Goal: Information Seeking & Learning: Learn about a topic

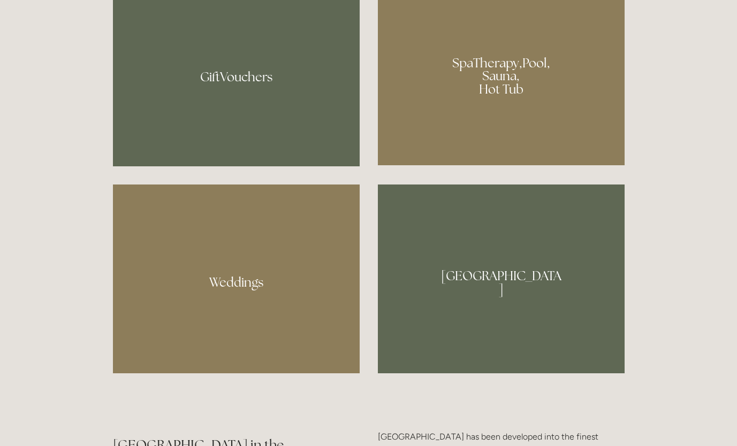
scroll to position [921, 0]
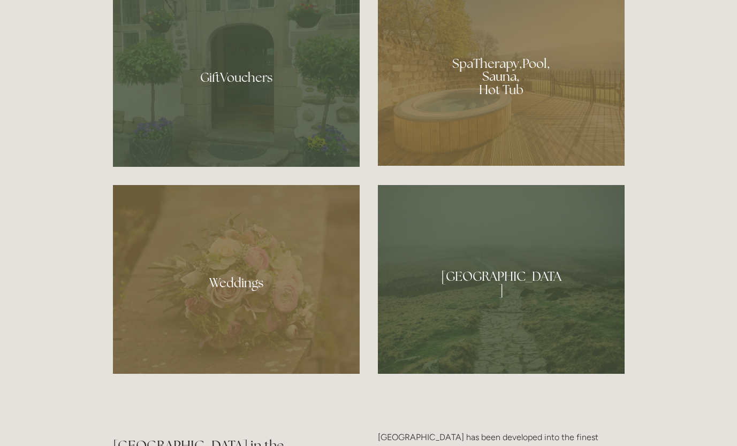
click at [481, 100] on div at bounding box center [501, 73] width 247 height 186
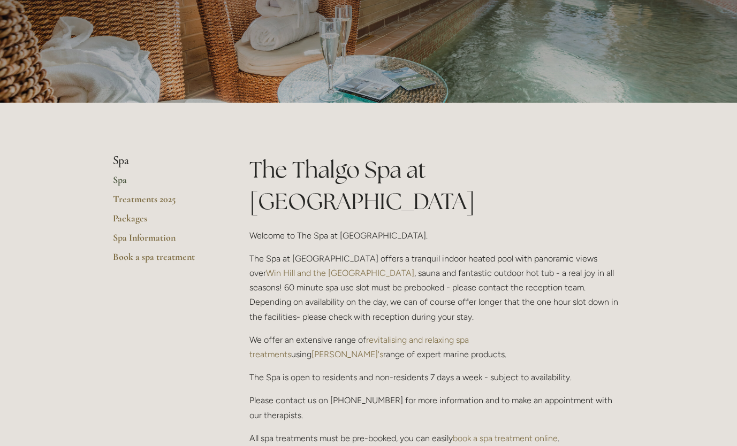
scroll to position [120, 0]
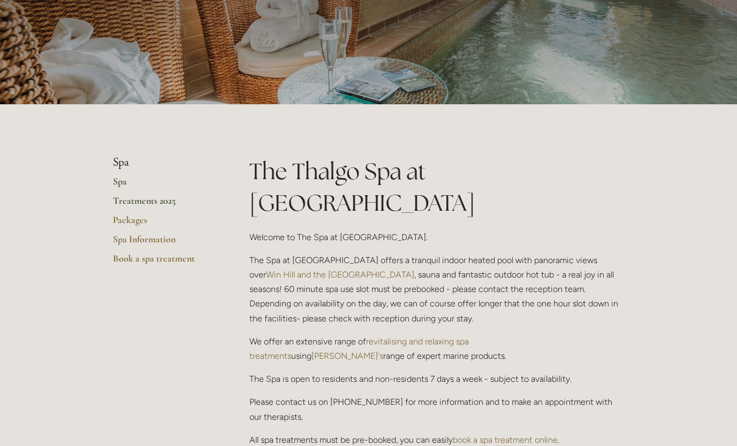
click at [129, 195] on link "Treatments 2025" at bounding box center [164, 204] width 102 height 19
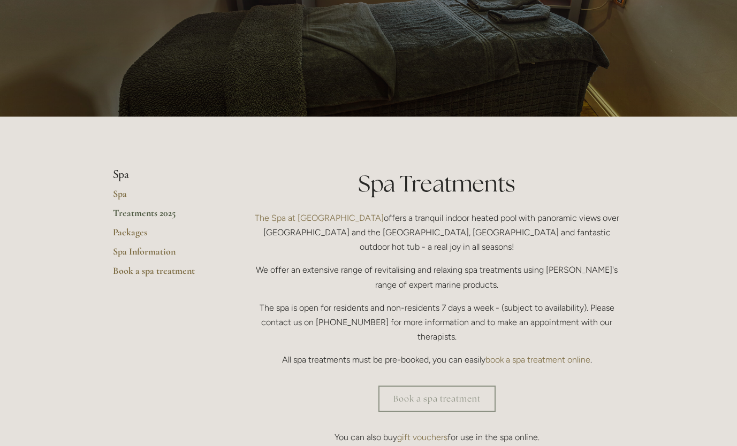
scroll to position [109, 0]
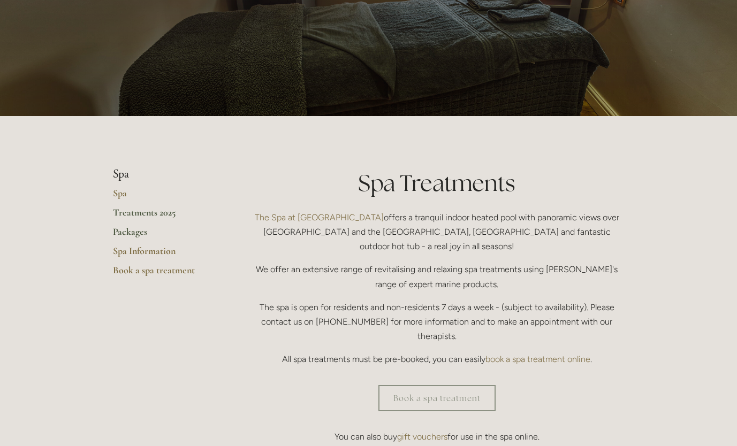
click at [131, 232] on link "Packages" at bounding box center [164, 235] width 102 height 19
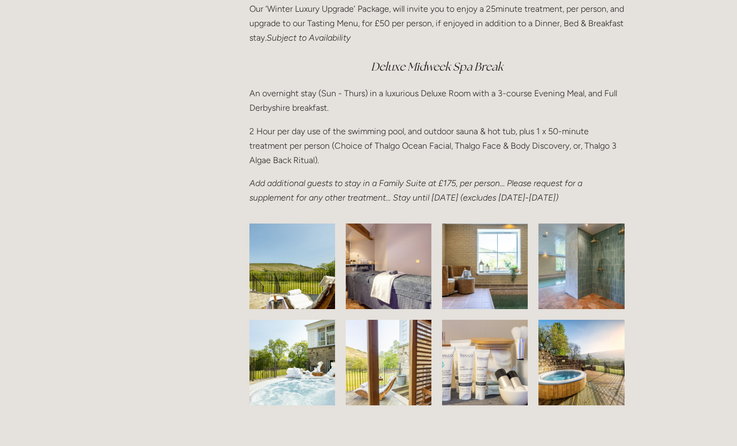
scroll to position [1525, 0]
click at [330, 139] on p "2 Hour per day use of the swimming pool, and outdoor sauna & hot tub, plus 1 x …" at bounding box center [436, 146] width 375 height 44
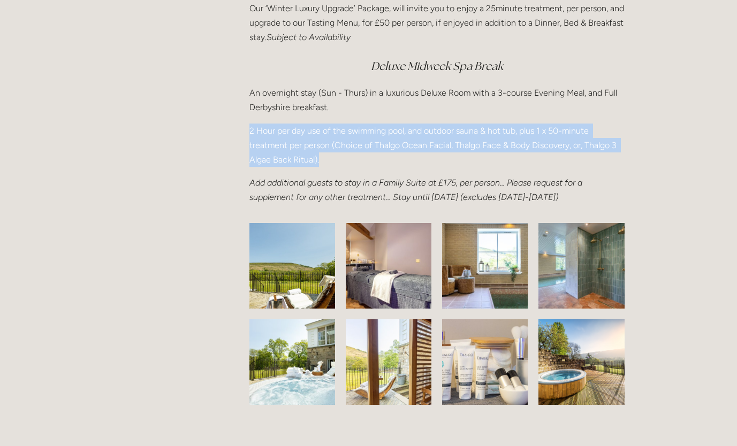
click at [330, 139] on p "2 Hour per day use of the swimming pool, and outdoor sauna & hot tub, plus 1 x …" at bounding box center [436, 146] width 375 height 44
drag, startPoint x: 330, startPoint y: 139, endPoint x: 336, endPoint y: 160, distance: 22.2
click at [336, 160] on p "2 Hour per day use of the swimming pool, and outdoor sauna & hot tub, plus 1 x …" at bounding box center [436, 146] width 375 height 44
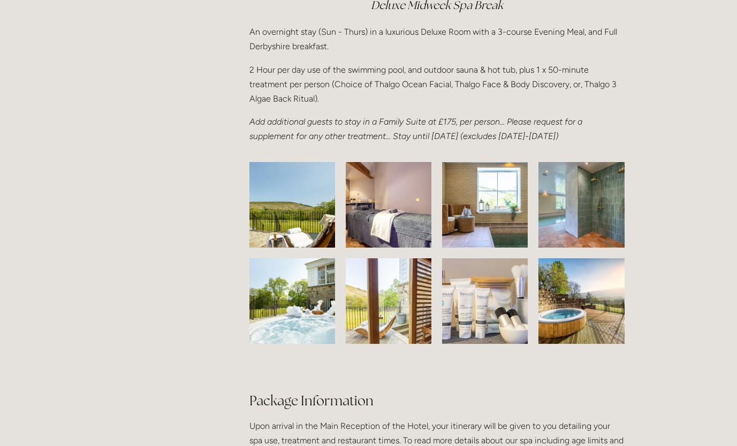
scroll to position [1585, 0]
click at [331, 307] on img at bounding box center [291, 302] width 128 height 86
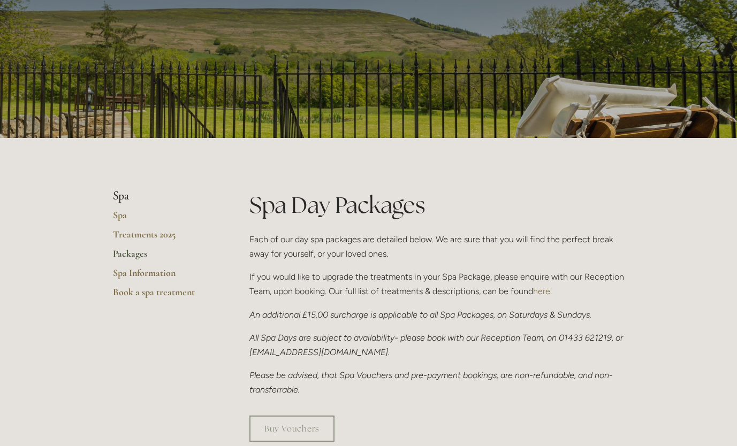
scroll to position [0, 0]
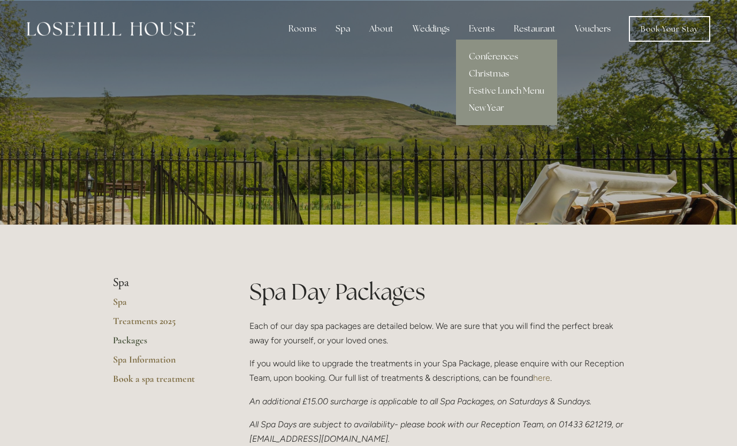
click at [486, 75] on link "Christmas" at bounding box center [506, 73] width 101 height 17
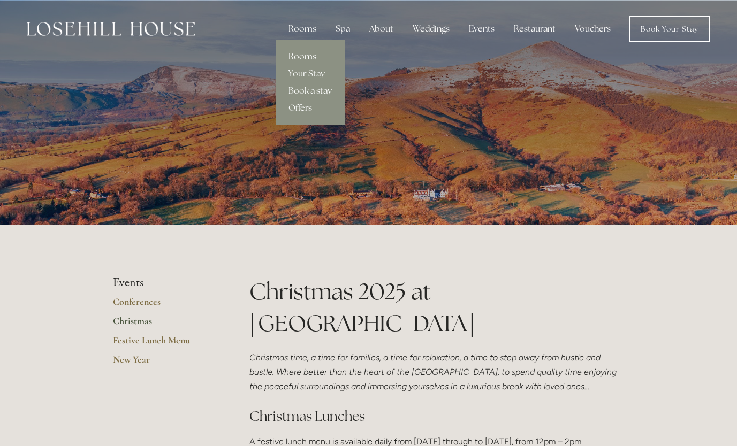
click at [307, 54] on link "Rooms" at bounding box center [310, 56] width 69 height 17
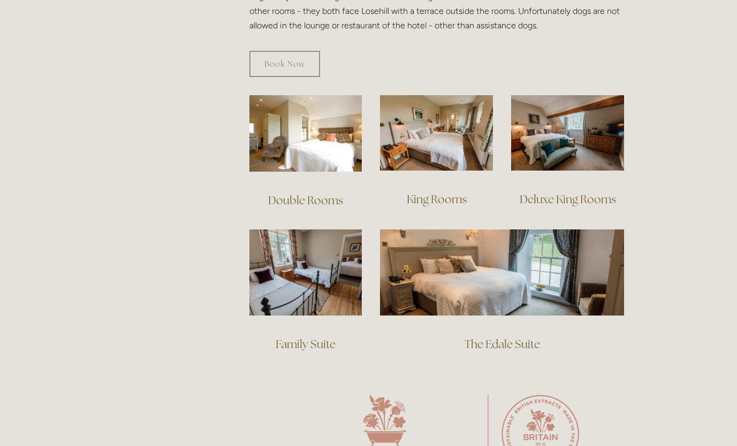
scroll to position [700, 0]
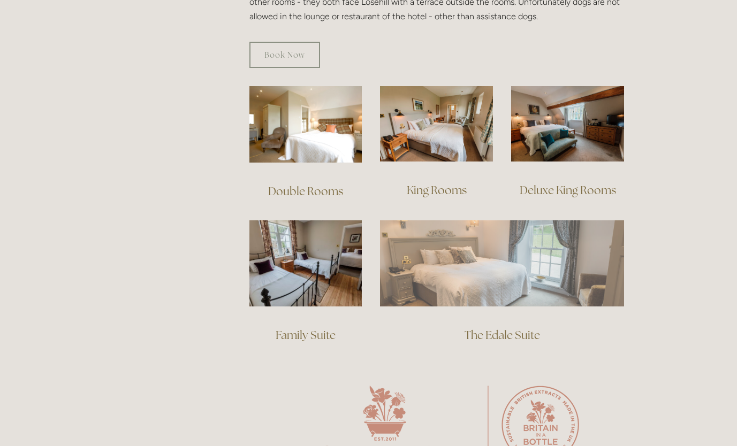
click at [481, 262] on img at bounding box center [502, 263] width 244 height 86
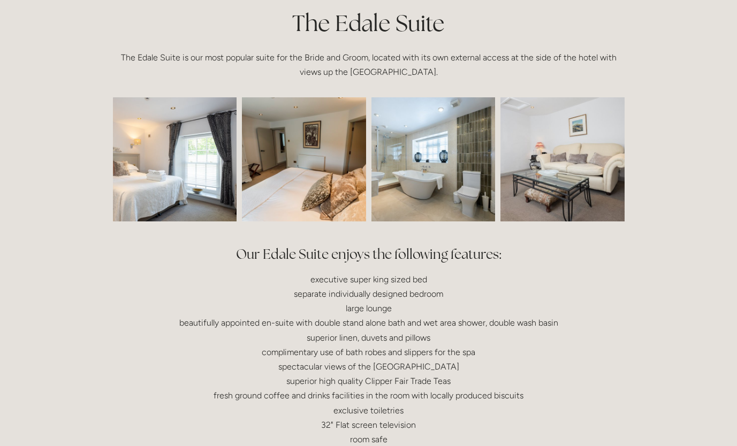
scroll to position [266, 0]
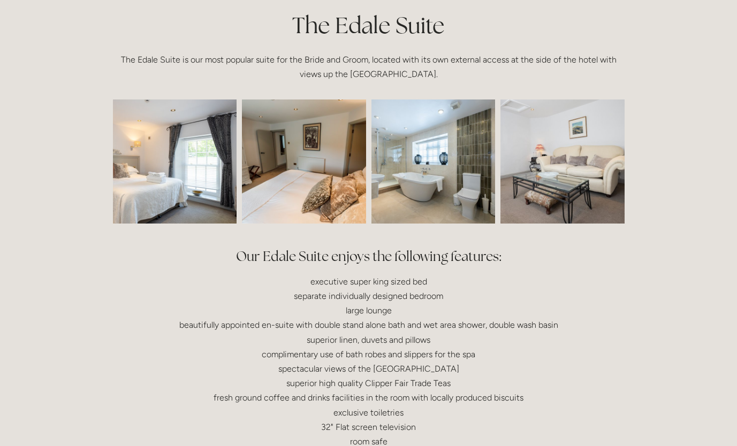
click at [317, 186] on img at bounding box center [304, 162] width 186 height 124
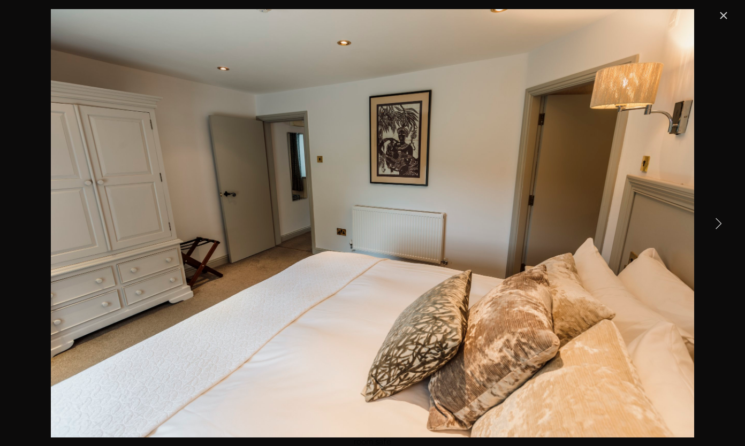
click at [718, 224] on link "Next Item" at bounding box center [718, 223] width 24 height 24
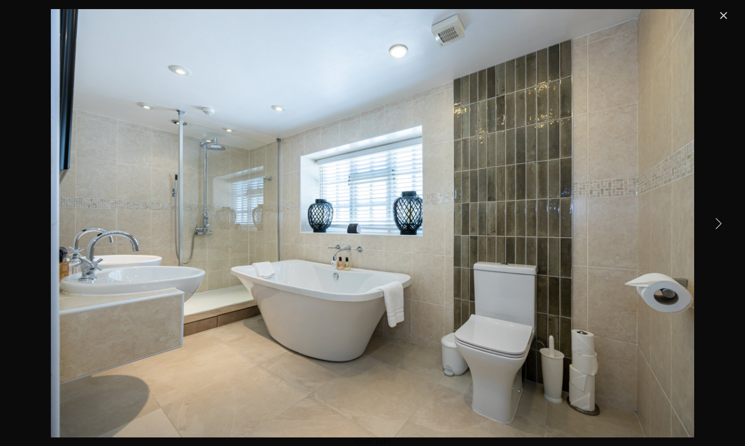
click at [718, 224] on link "Next Item" at bounding box center [718, 223] width 24 height 24
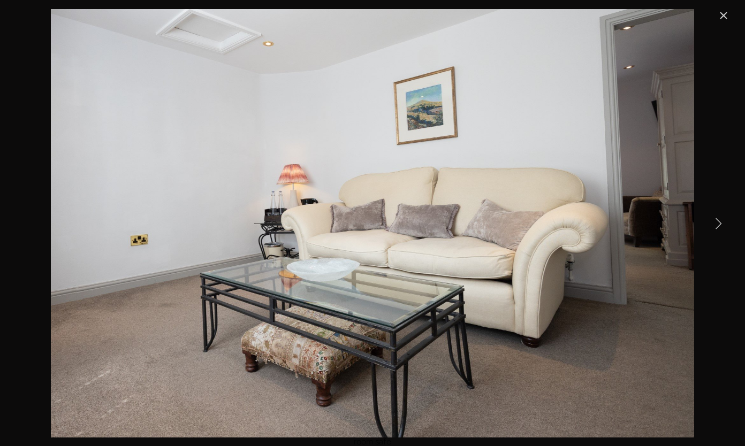
click at [718, 224] on link "Next Item" at bounding box center [718, 223] width 24 height 24
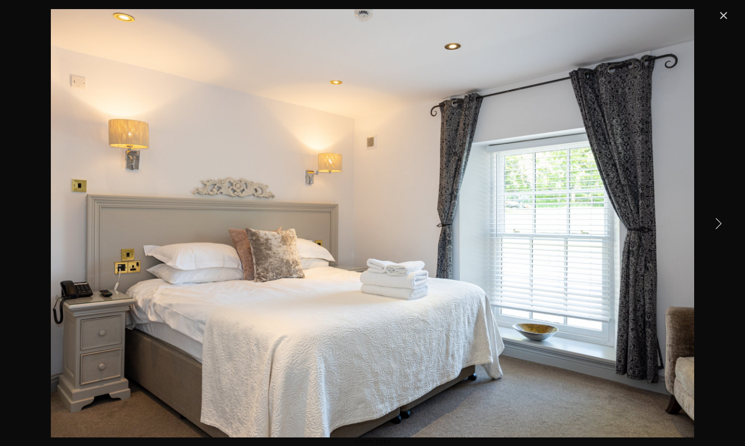
click at [718, 224] on link "Next Item" at bounding box center [718, 223] width 24 height 24
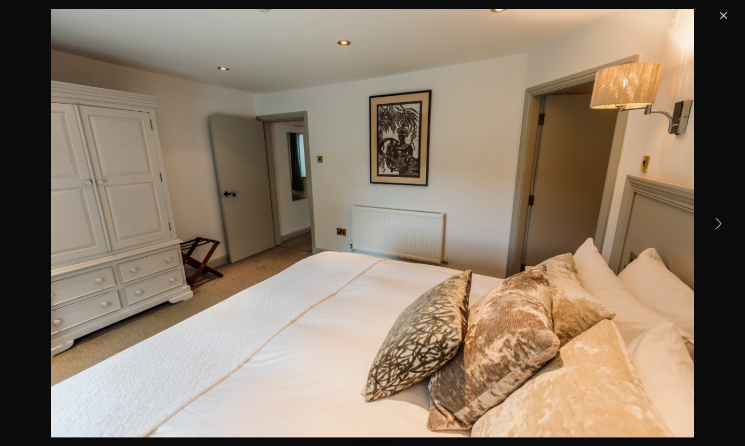
click at [718, 224] on link "Next Item" at bounding box center [718, 223] width 24 height 24
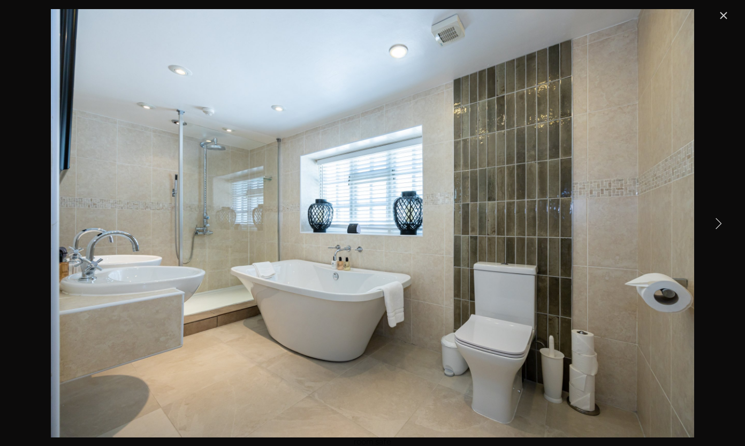
click at [728, 12] on link "Close" at bounding box center [723, 15] width 13 height 13
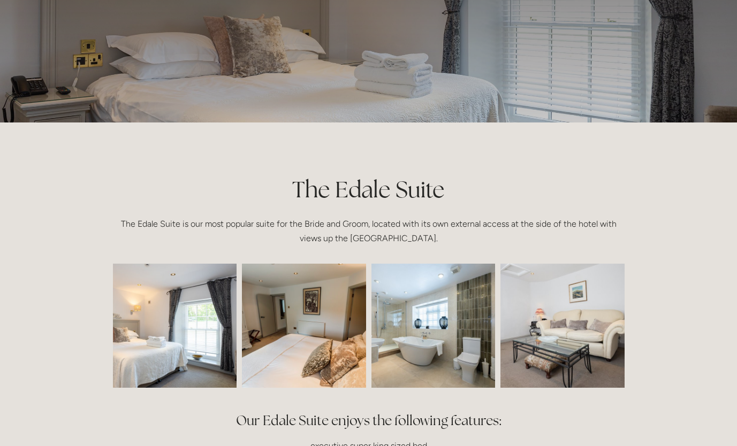
scroll to position [0, 0]
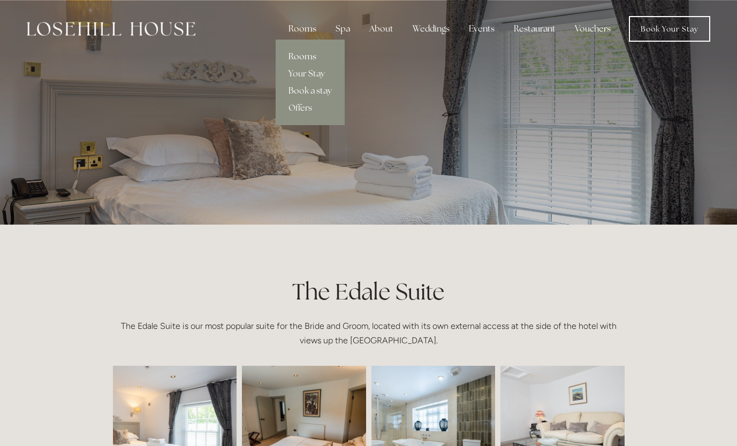
click at [302, 56] on link "Rooms" at bounding box center [310, 56] width 69 height 17
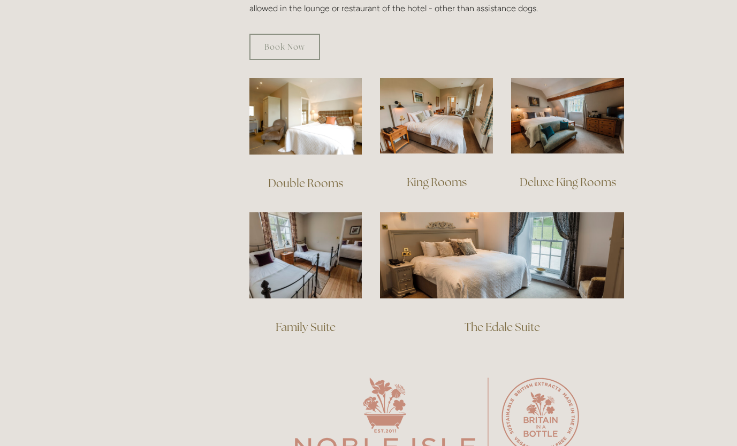
scroll to position [709, 0]
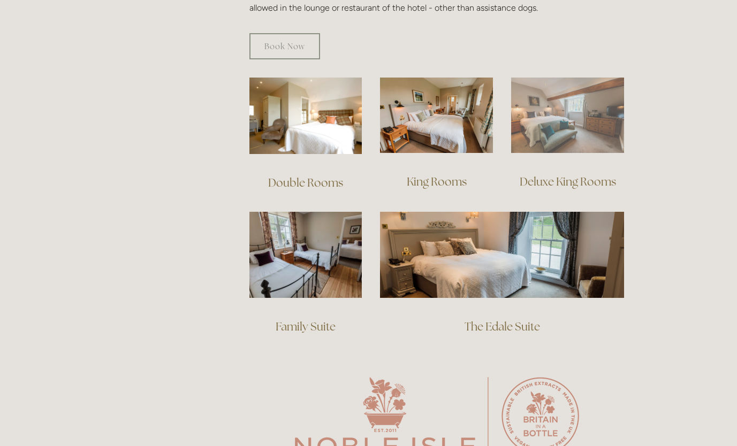
click at [554, 99] on img at bounding box center [567, 115] width 113 height 75
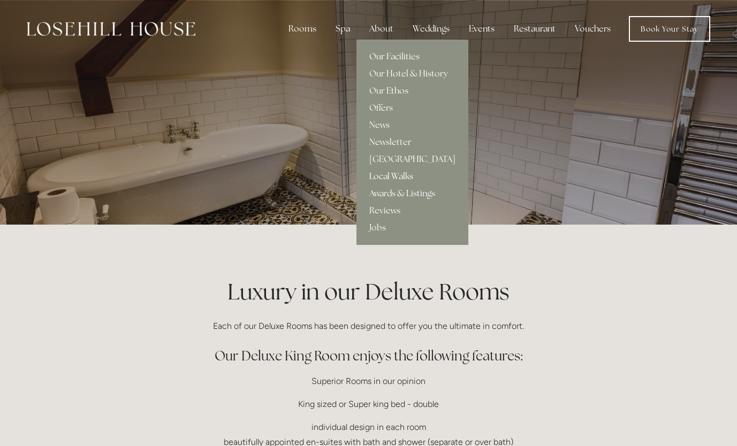
click at [399, 174] on link "Local Walks" at bounding box center [412, 176] width 112 height 17
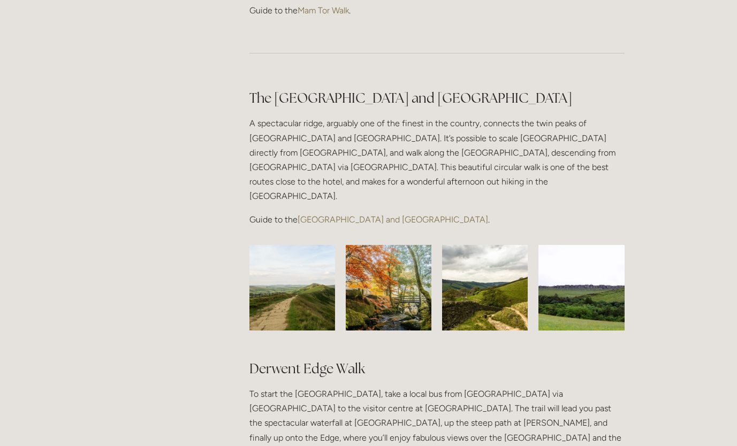
scroll to position [818, 0]
click at [364, 213] on p "Guide to the [GEOGRAPHIC_DATA] and [GEOGRAPHIC_DATA] ." at bounding box center [436, 220] width 375 height 14
click at [364, 215] on link "[GEOGRAPHIC_DATA] and [GEOGRAPHIC_DATA]" at bounding box center [393, 220] width 191 height 10
